Goal: Task Accomplishment & Management: Use online tool/utility

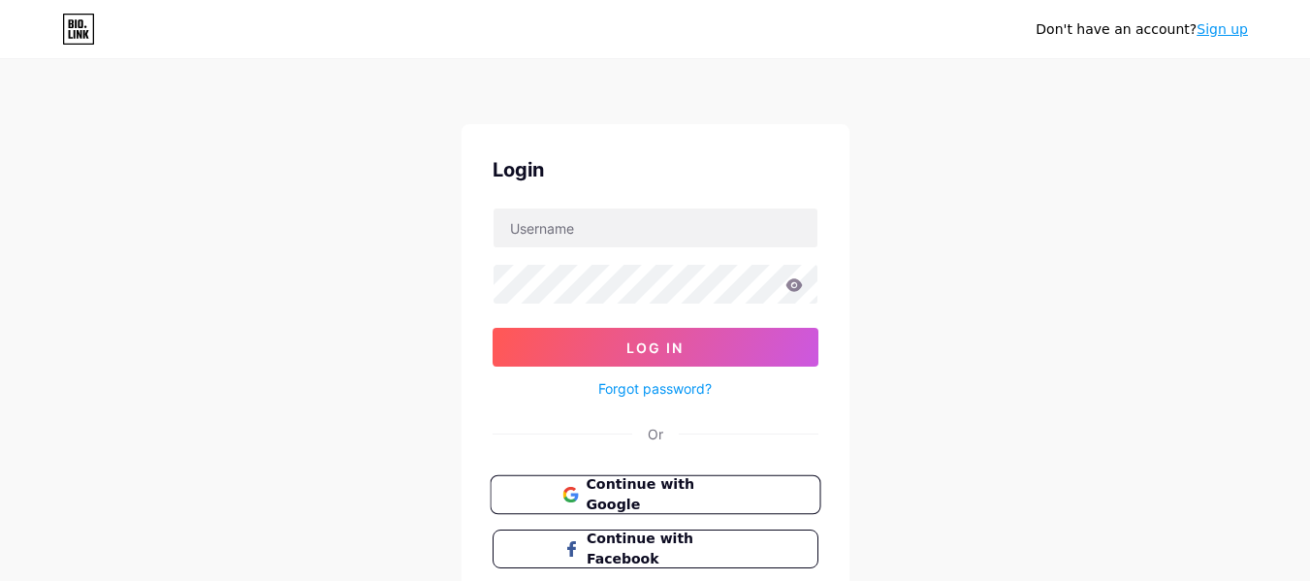
click at [632, 501] on span "Continue with Google" at bounding box center [667, 495] width 162 height 42
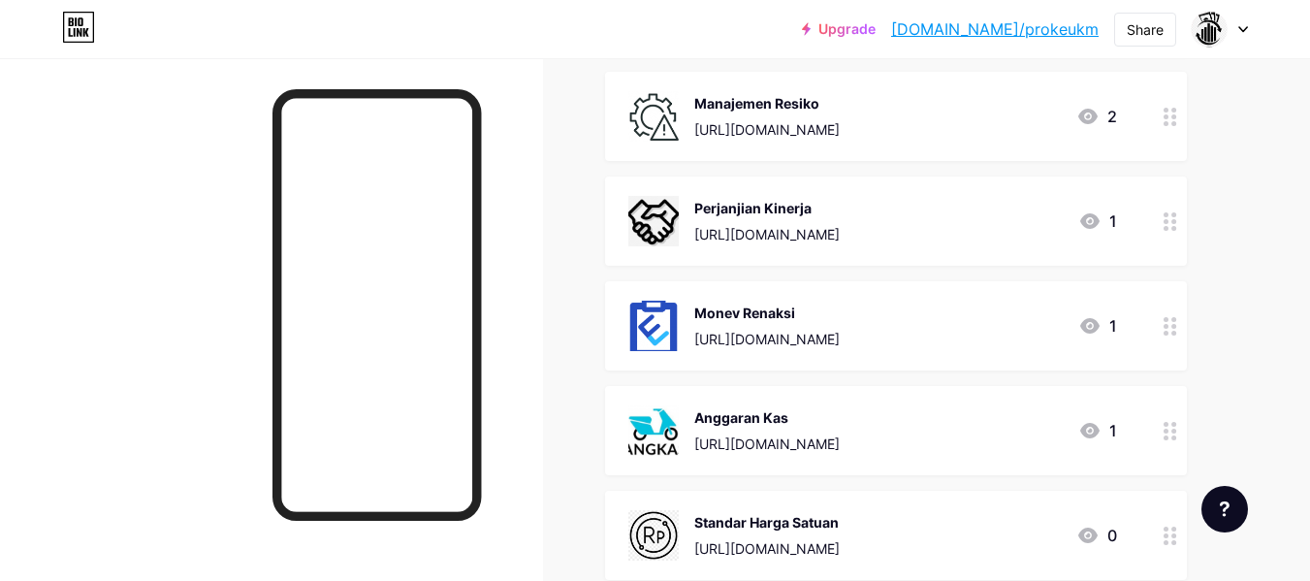
scroll to position [582, 0]
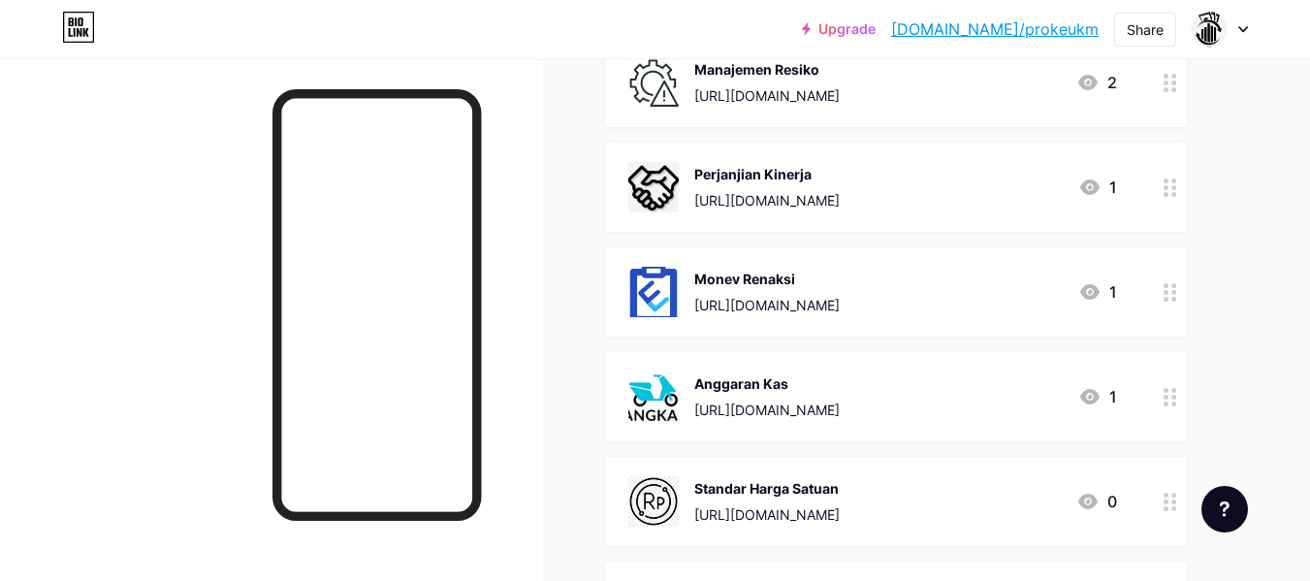
click at [840, 283] on div "Monev Renaksi" at bounding box center [766, 279] width 145 height 20
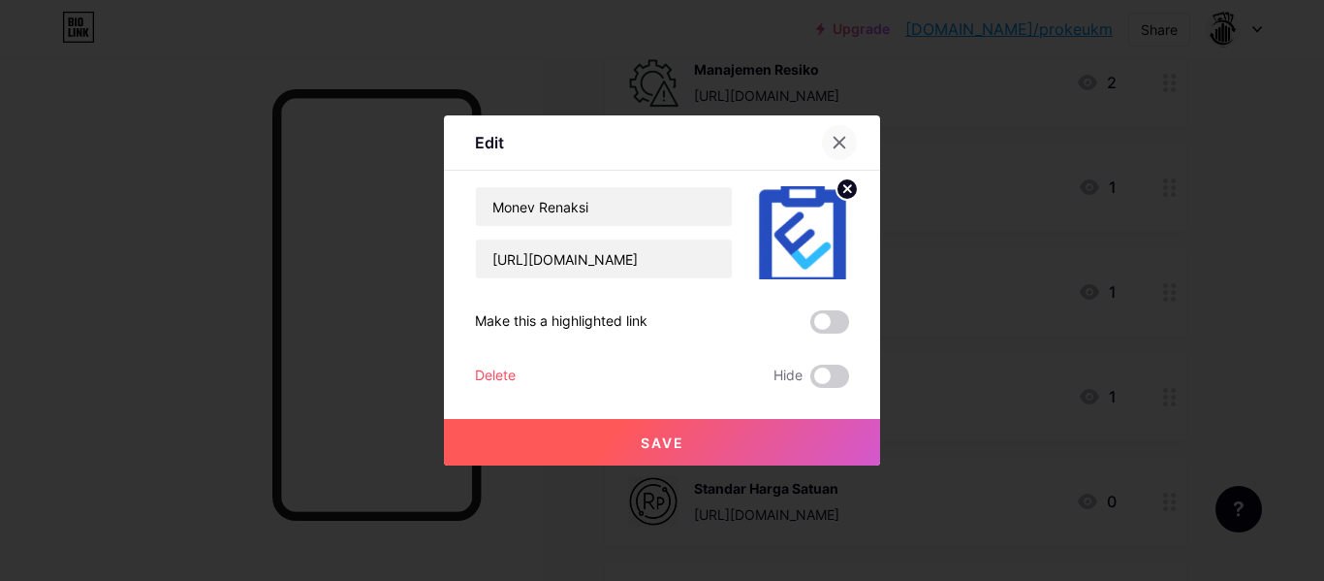
click at [840, 137] on icon at bounding box center [840, 143] width 16 height 16
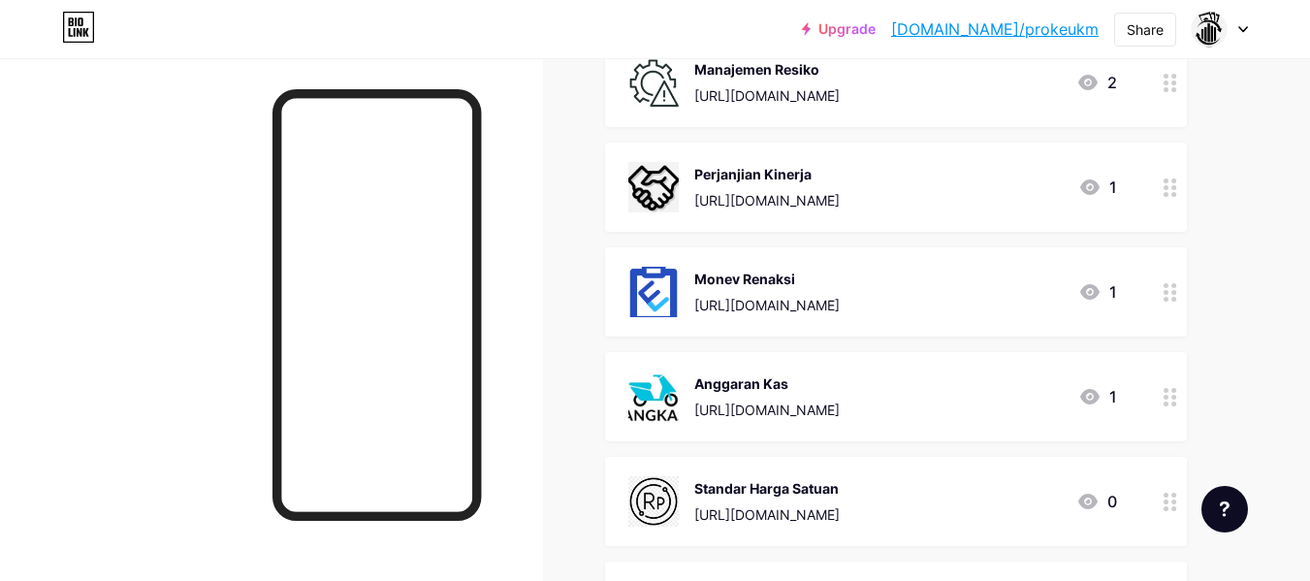
click at [840, 306] on div "https://drive.google.com/drive/folders/1La7KUQUOvEQkXnGBnc-NVOQlaPT1yXzz?usp=sh…" at bounding box center [766, 305] width 145 height 20
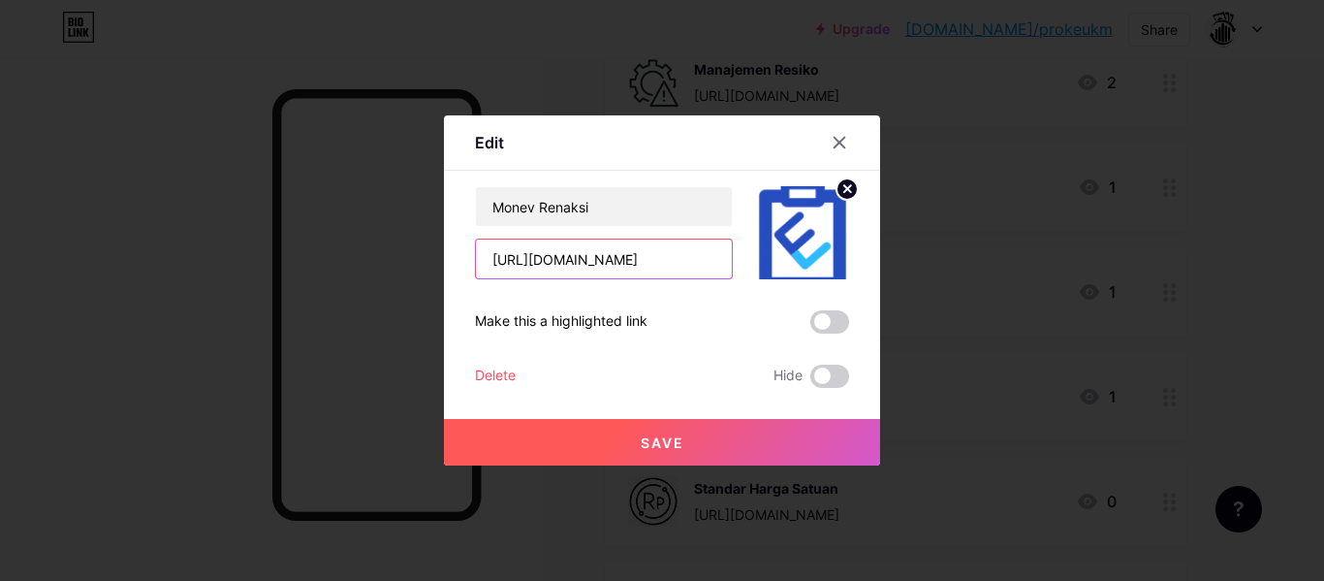
click at [649, 256] on input "https://drive.google.com/drive/folders/1La7KUQUOvEQkXnGBnc-NVOQlaPT1yXzz?usp=sh…" at bounding box center [604, 258] width 256 height 39
click at [839, 150] on div at bounding box center [839, 142] width 35 height 35
